Goal: Task Accomplishment & Management: Use online tool/utility

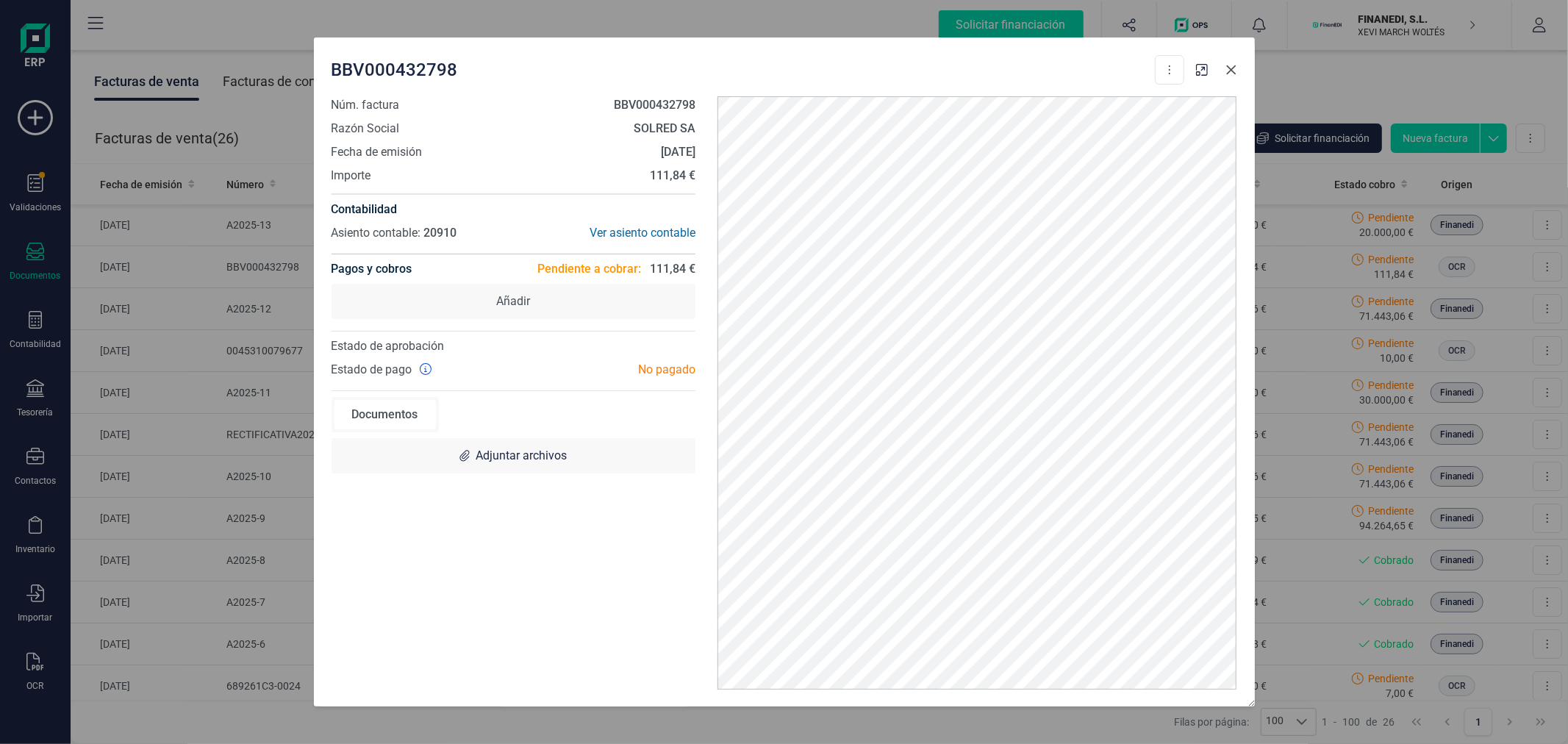
click at [1232, 68] on icon "Close" at bounding box center [1231, 69] width 10 height 10
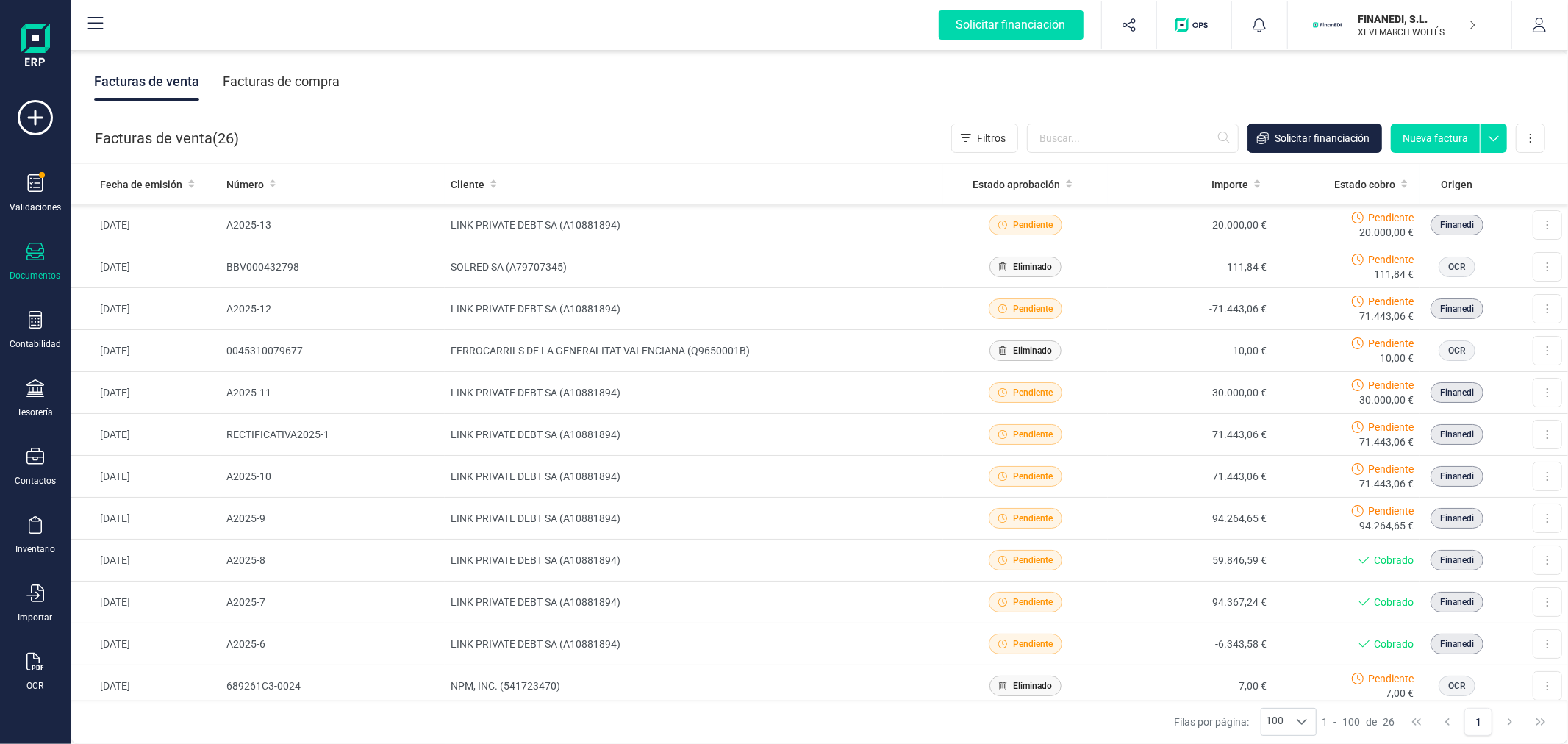
click at [513, 82] on div "Facturas de venta Facturas de compra" at bounding box center [819, 81] width 1498 height 61
click at [287, 76] on div "Facturas de compra" at bounding box center [281, 81] width 117 height 38
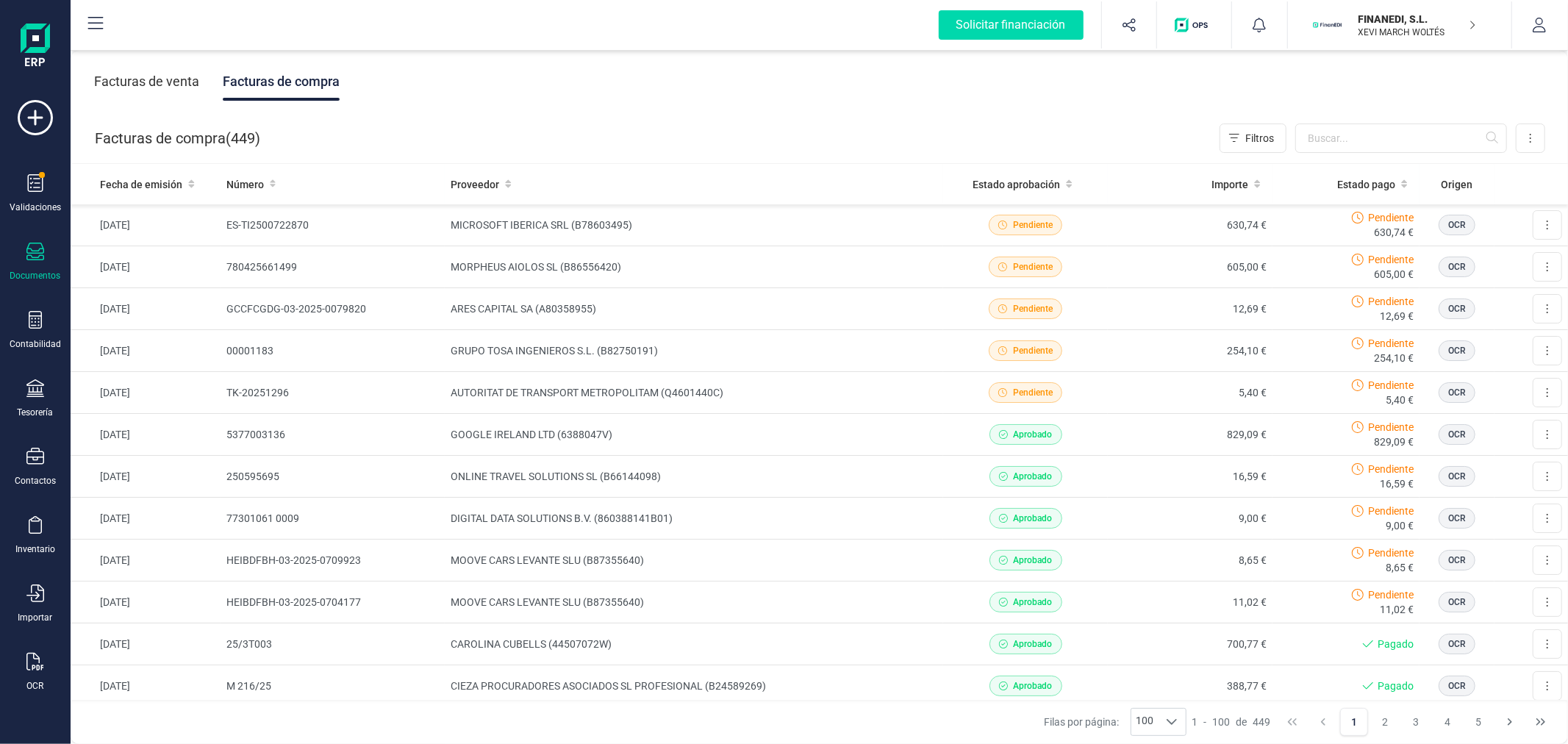
click at [1372, 27] on p "XEVI MARCH WOLTÉS" at bounding box center [1417, 33] width 118 height 12
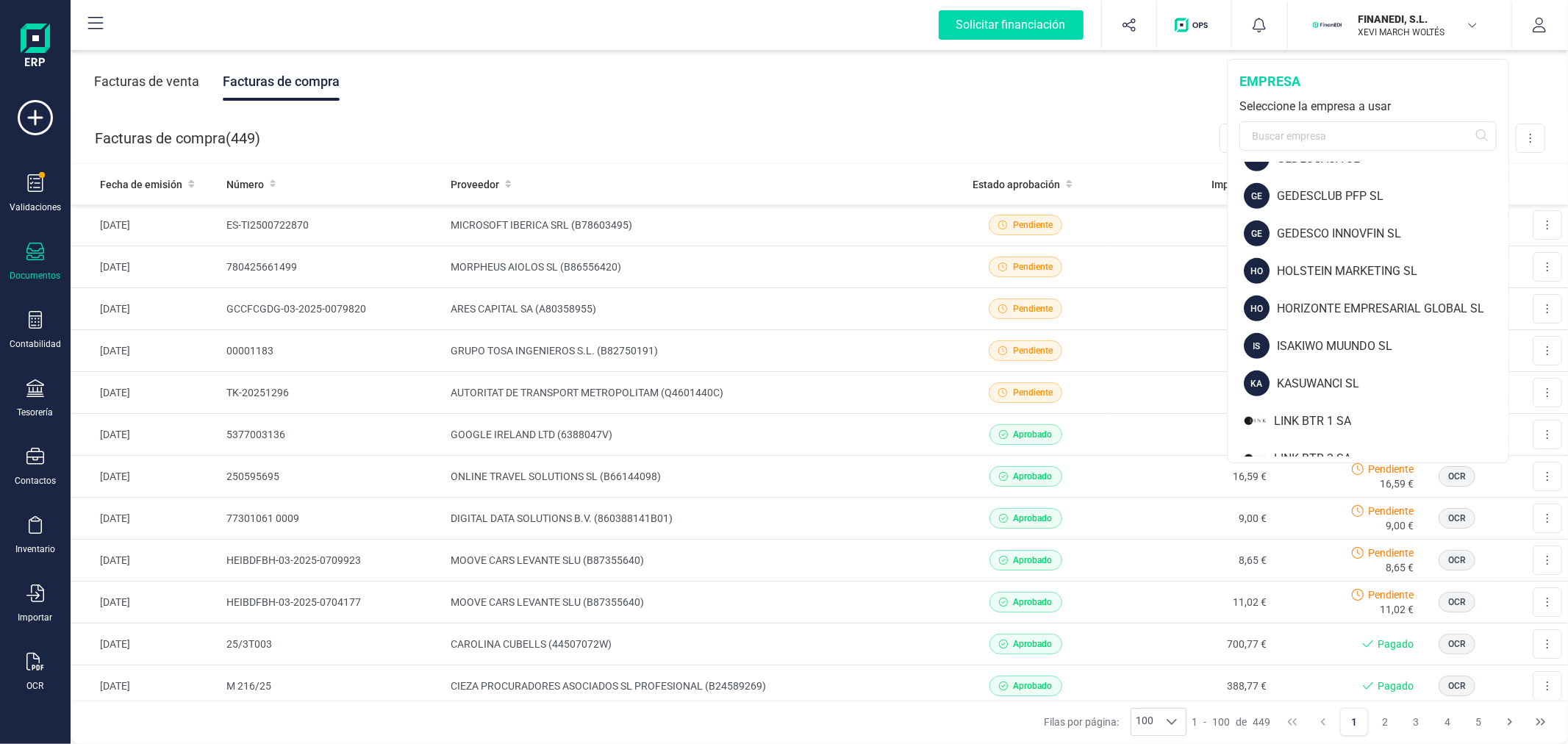
scroll to position [980, 0]
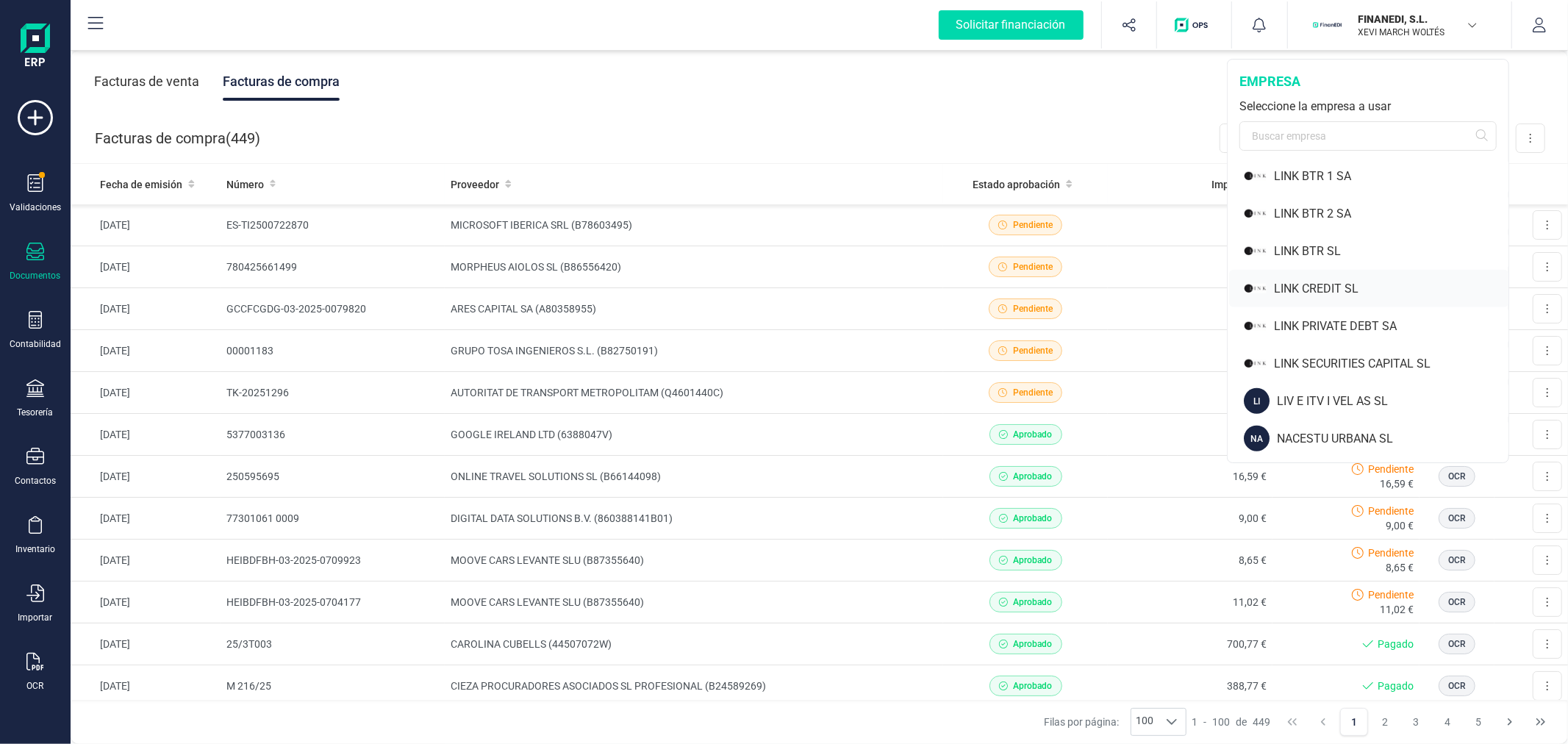
click at [1301, 285] on div "LINK CREDIT SL" at bounding box center [1391, 288] width 235 height 17
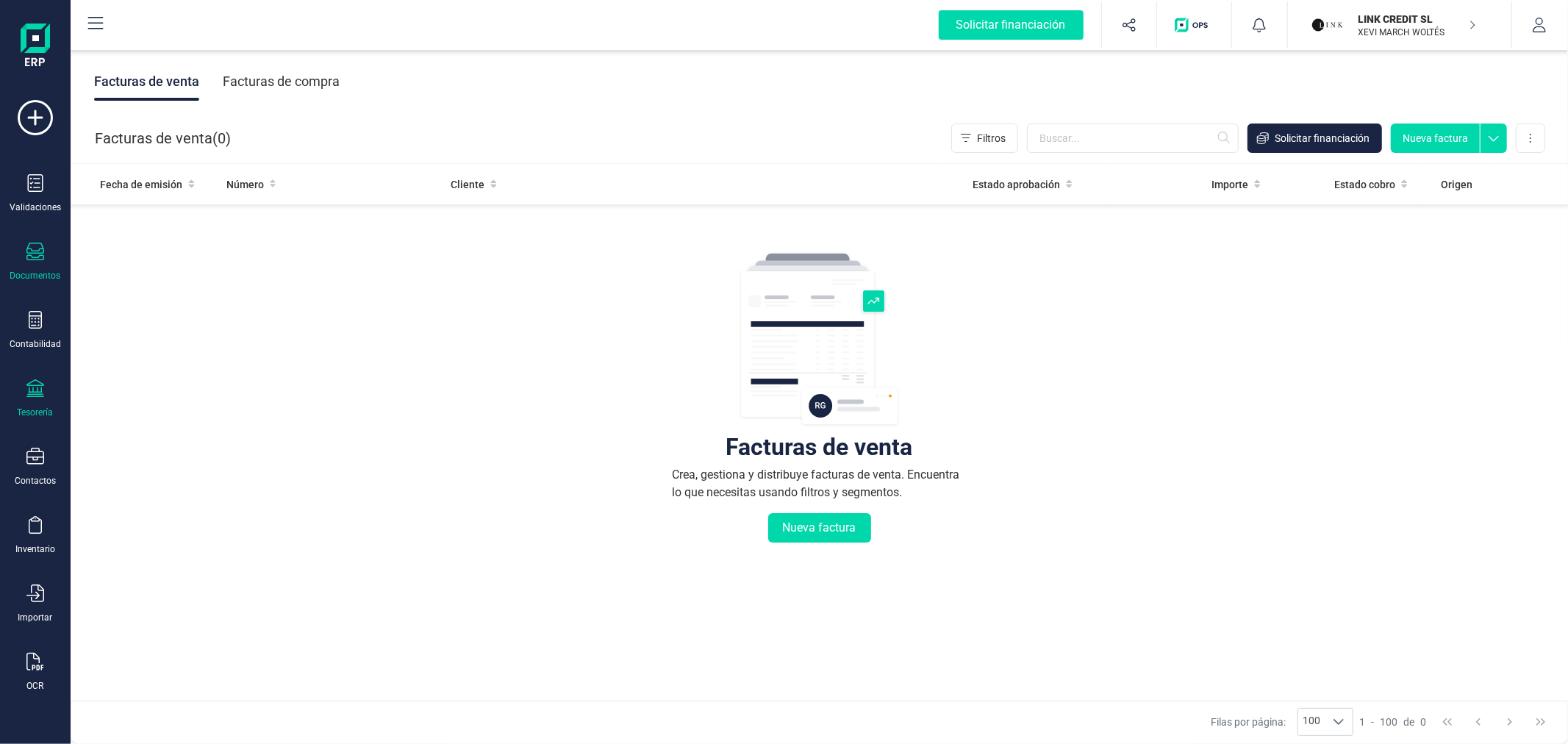
click at [30, 405] on div "Tesorería" at bounding box center [36, 398] width 59 height 39
click at [145, 257] on span "Cuentas bancarias" at bounding box center [178, 250] width 129 height 17
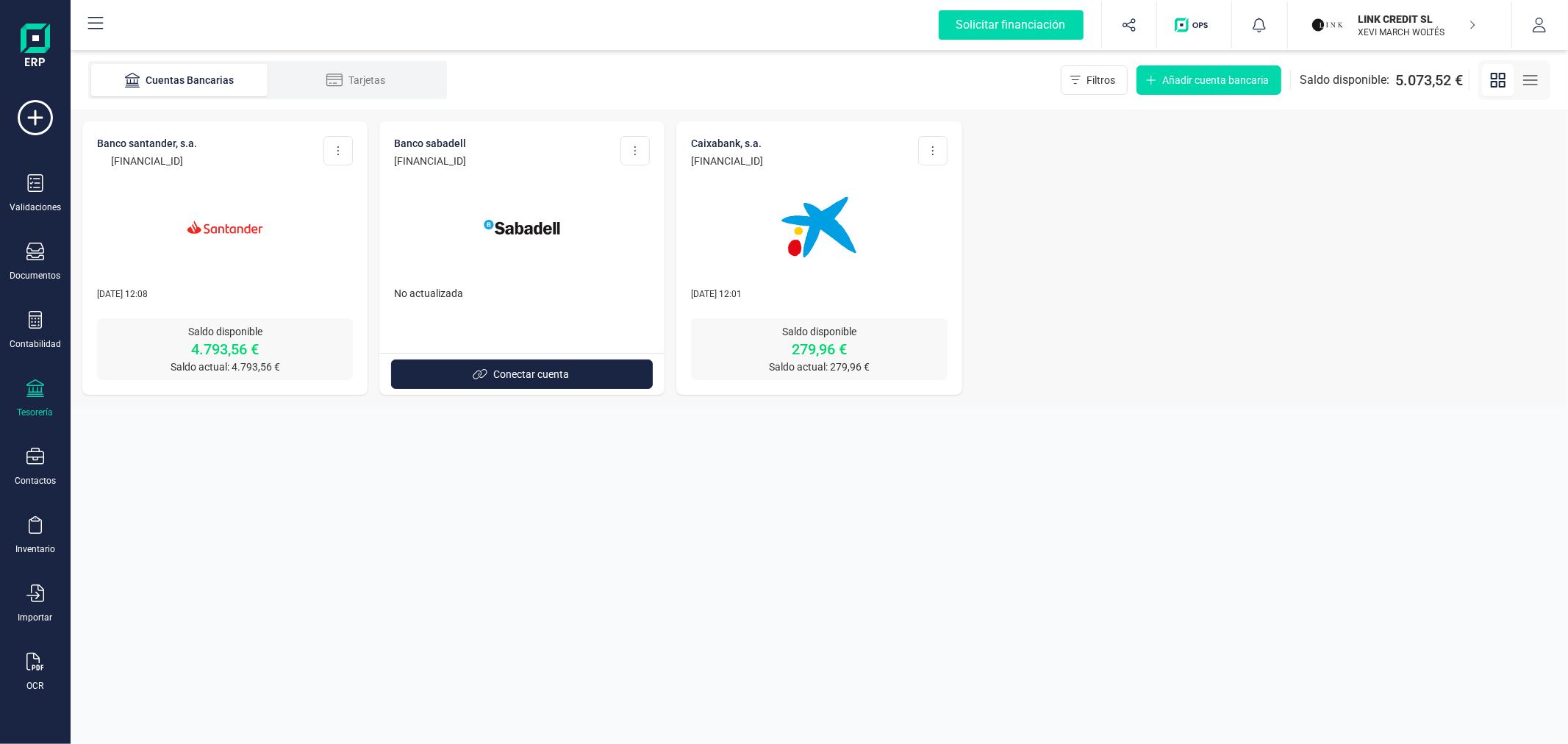
drag, startPoint x: 260, startPoint y: 156, endPoint x: 94, endPoint y: 164, distance: 166.2
click at [94, 164] on div "BANCO SANTANDER, S.A. [FINANCIAL_ID] Editar cuenta Actualizar Desconectar cuent…" at bounding box center [224, 219] width 285 height 197
copy p "[FINANCIAL_ID]"
drag, startPoint x: 252, startPoint y: 158, endPoint x: 98, endPoint y: 156, distance: 154.0
click at [98, 156] on div "BANCO SANTANDER, S.A. [FINANCIAL_ID] Editar cuenta Actualizar Desconectar cuent…" at bounding box center [224, 152] width 256 height 32
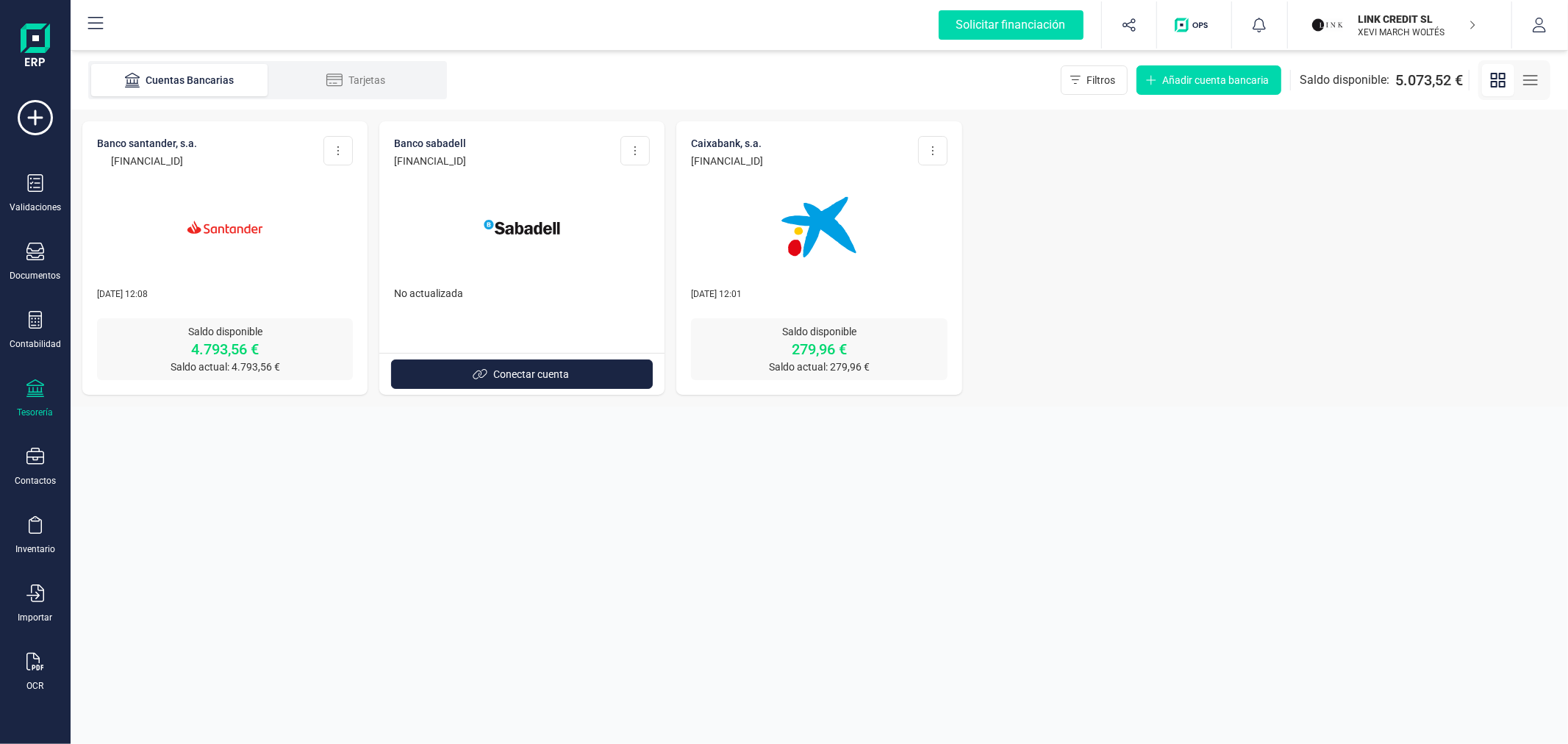
copy p "[FINANCIAL_ID]"
click at [532, 580] on section "Cuentas Bancarias Tarjetas Filtros Añadir cuenta bancaria Saldo disponible: 5.0…" at bounding box center [819, 398] width 1498 height 693
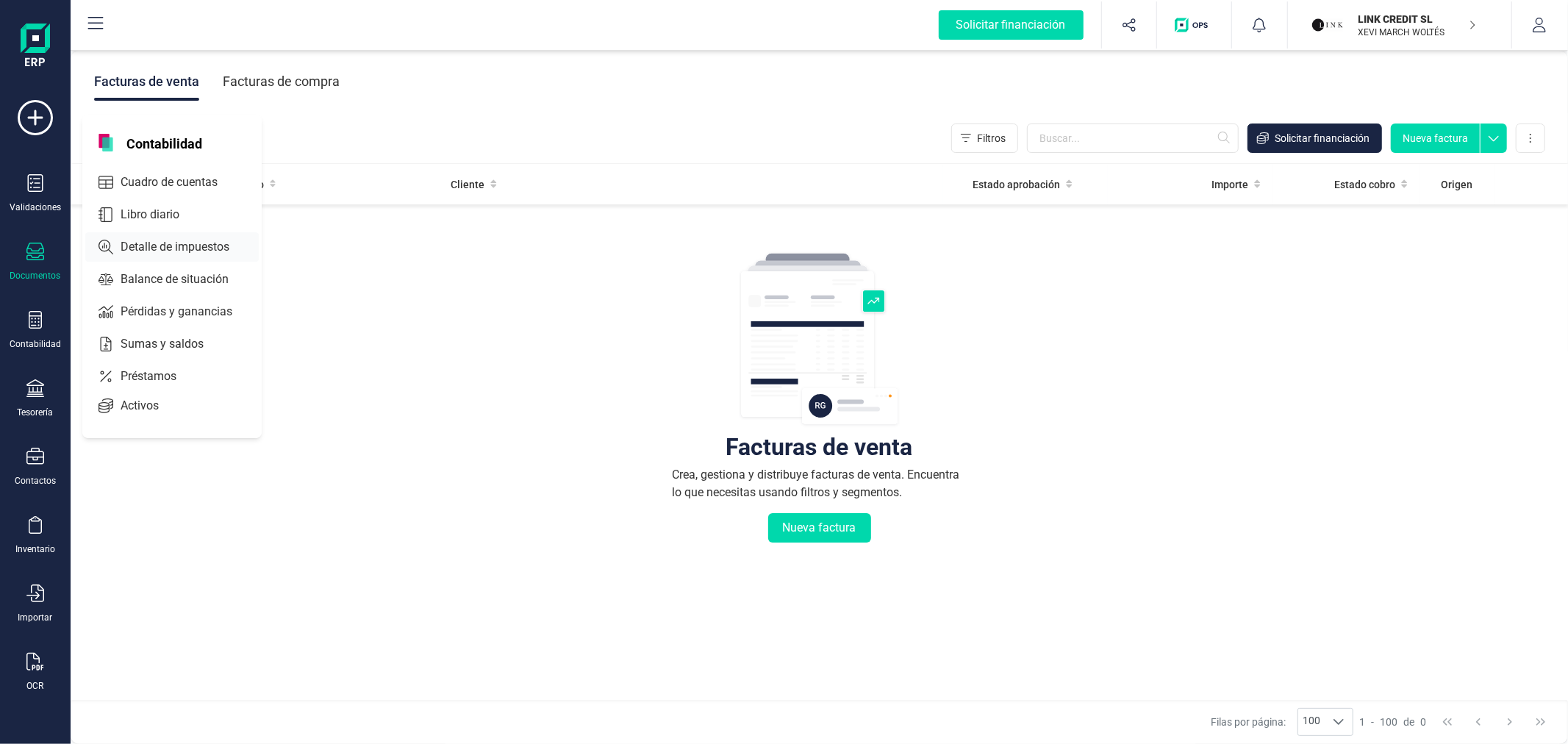
click at [159, 244] on span "Detalle de impuestos" at bounding box center [185, 247] width 141 height 17
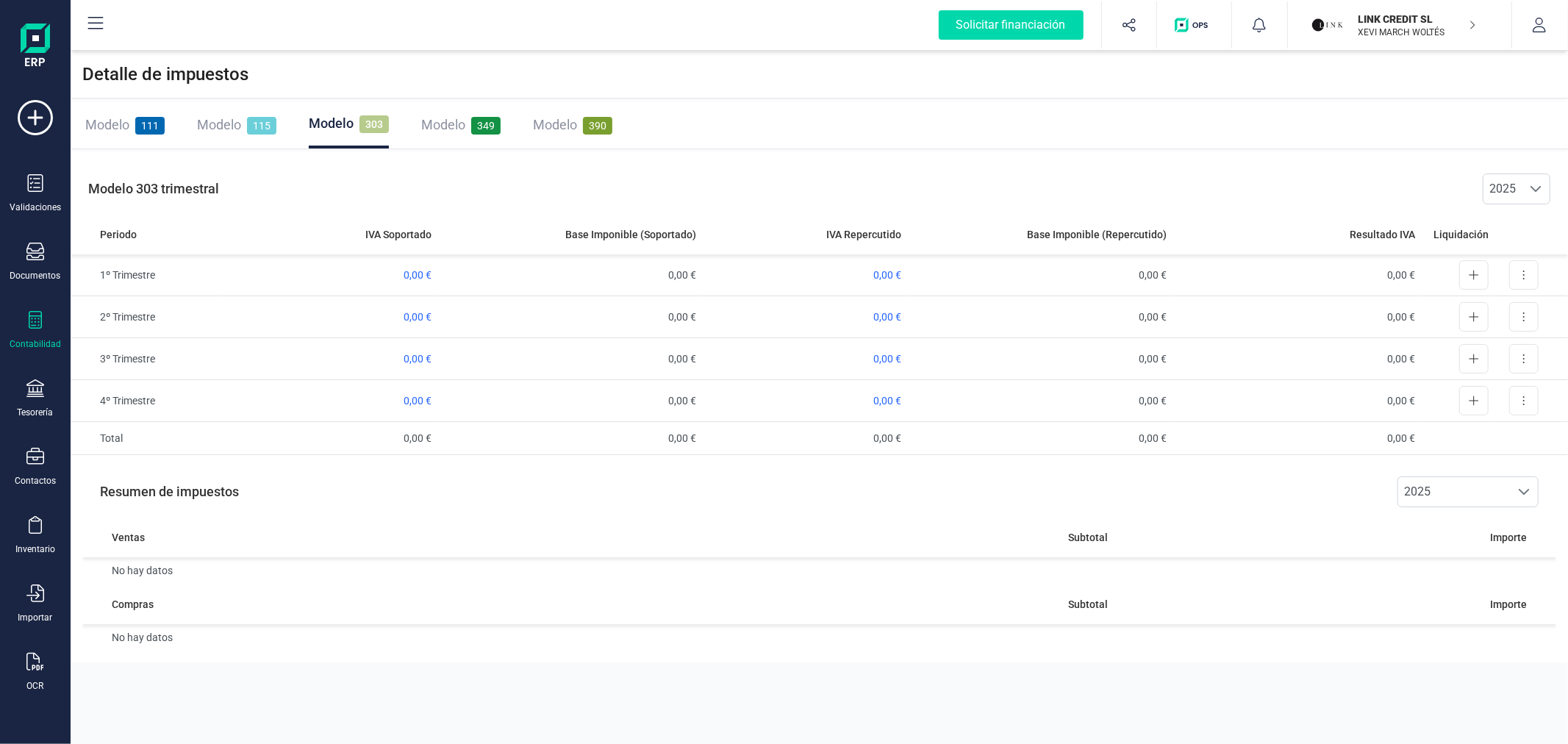
click at [334, 124] on span "Modelo" at bounding box center [331, 123] width 45 height 16
click at [1456, 17] on p "LINK CREDIT SL" at bounding box center [1417, 19] width 118 height 15
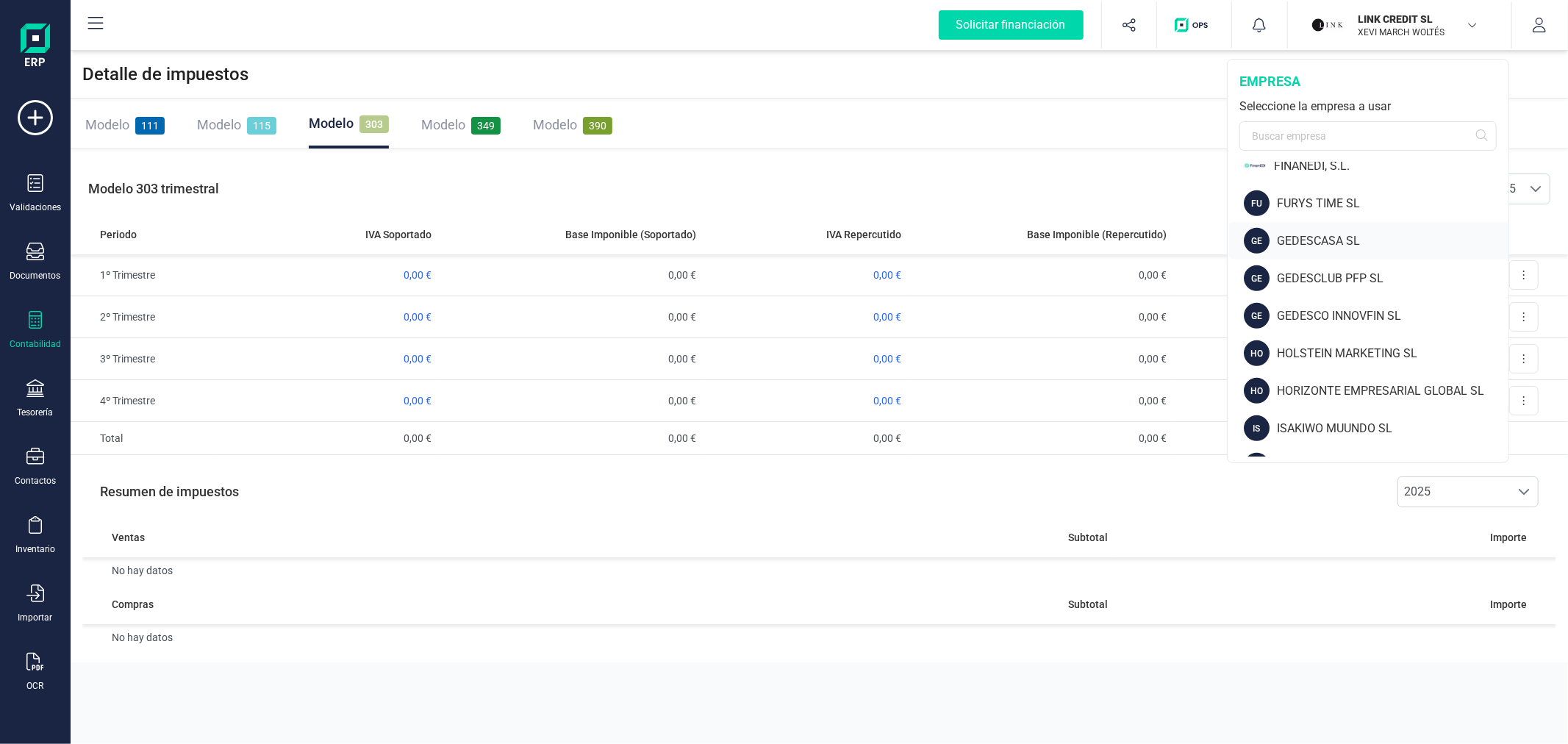
scroll to position [571, 0]
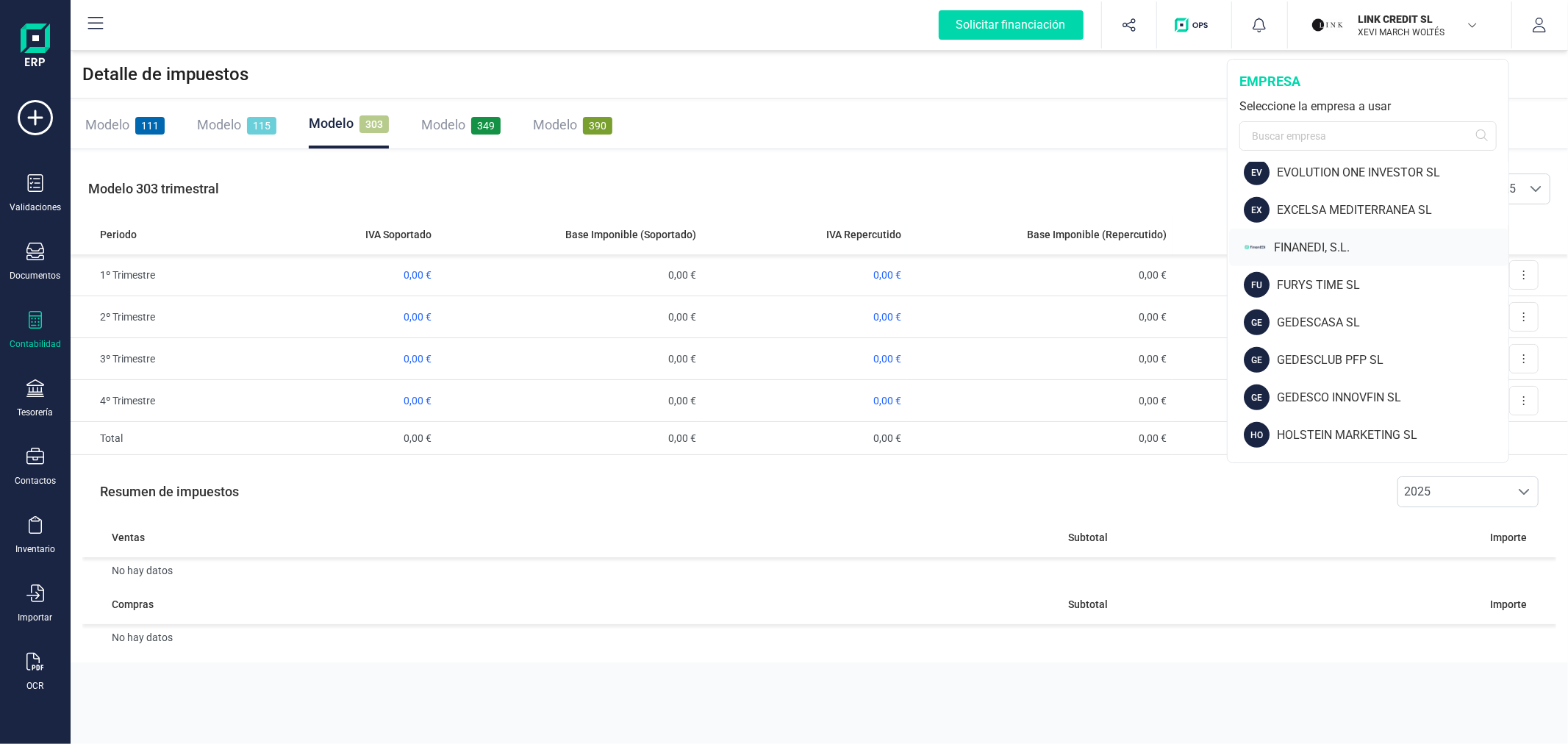
click at [1311, 241] on div "FINANEDI, S.L." at bounding box center [1391, 248] width 235 height 17
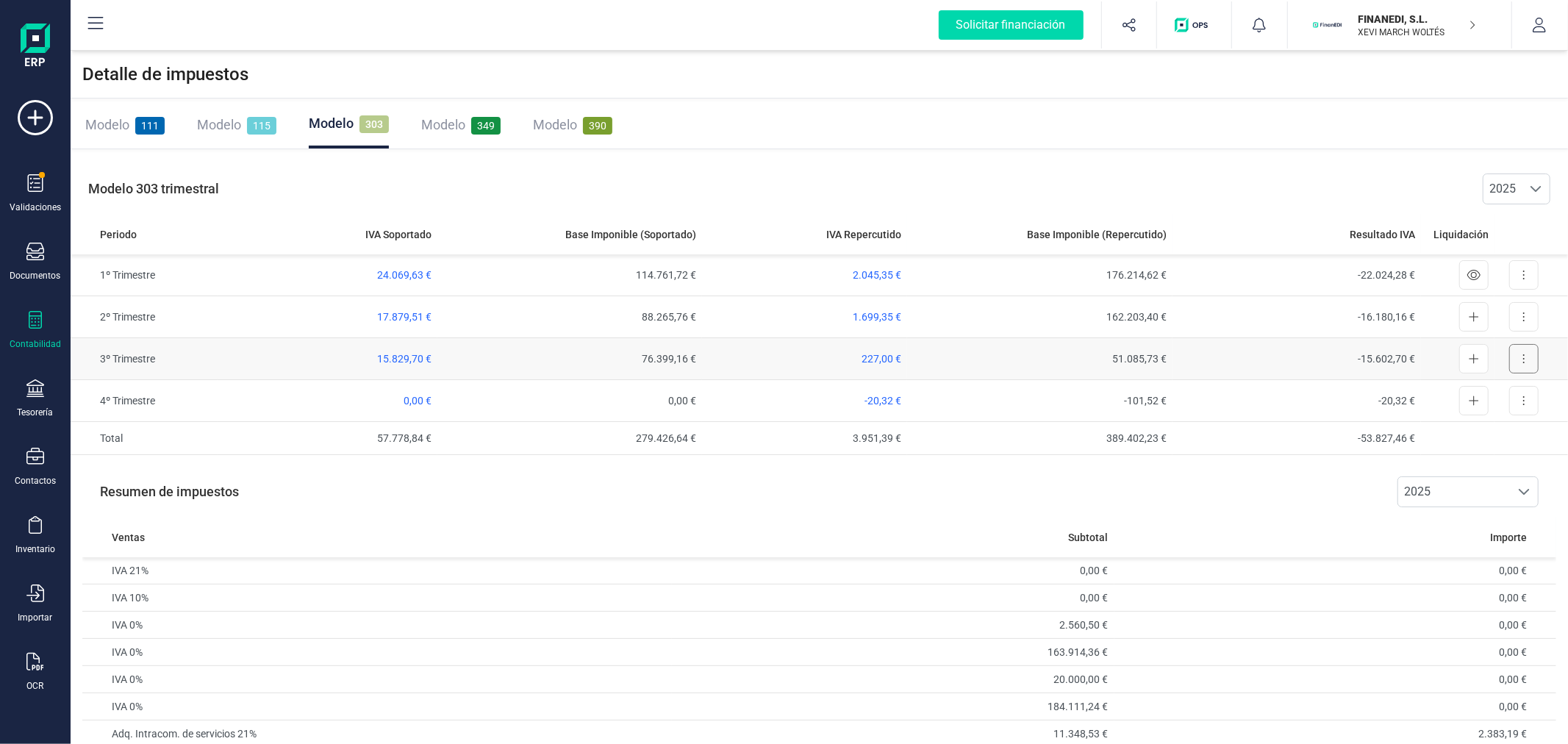
click at [1533, 354] on button at bounding box center [1524, 359] width 29 height 29
click at [1496, 392] on span "Exportar detalle" at bounding box center [1490, 394] width 72 height 15
click at [891, 357] on span "227,00 €" at bounding box center [882, 359] width 40 height 12
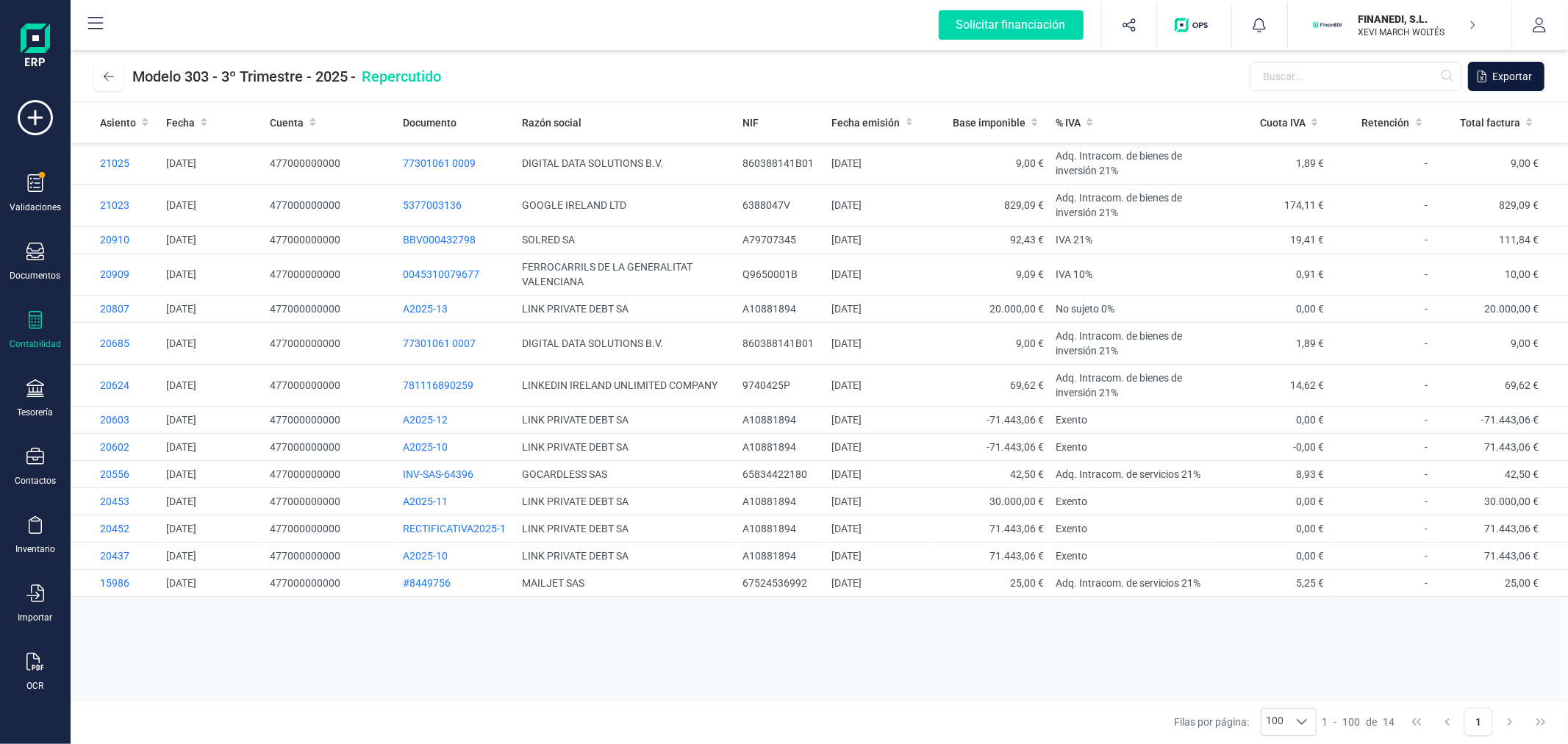
click at [1517, 82] on span "Exportar" at bounding box center [1513, 76] width 40 height 15
click at [31, 390] on icon at bounding box center [36, 388] width 17 height 17
